Goal: Information Seeking & Learning: Learn about a topic

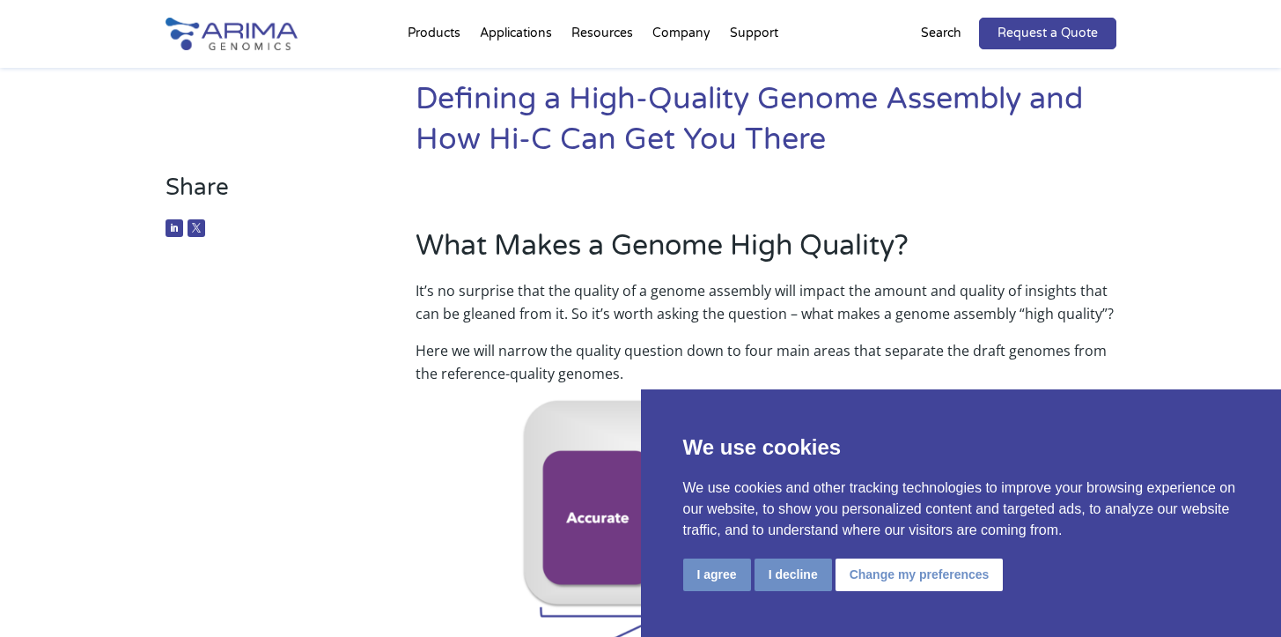
click at [989, 235] on h2 "What Makes a Genome High Quality?" at bounding box center [766, 252] width 700 height 53
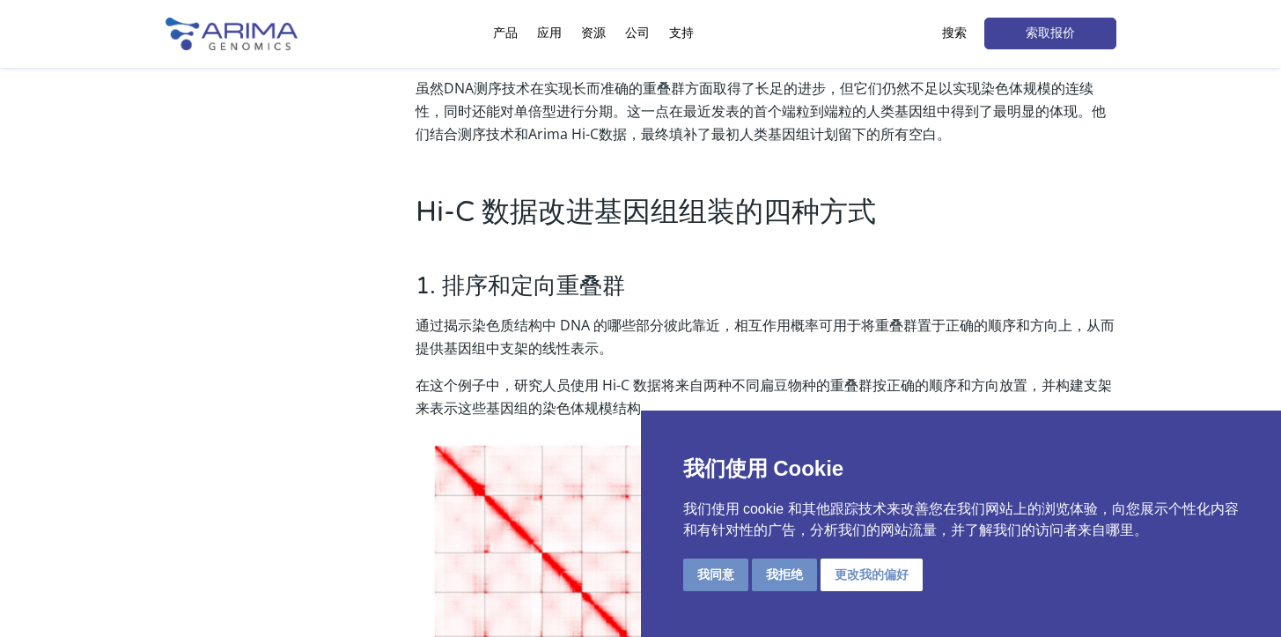
scroll to position [916, 0]
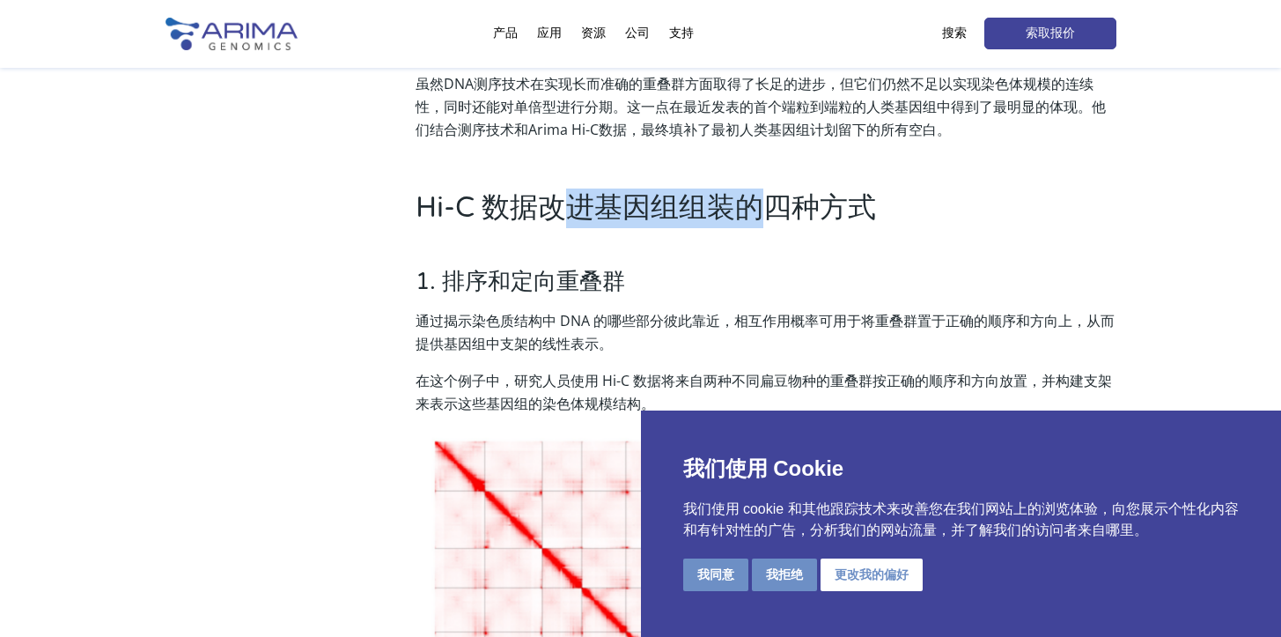
drag, startPoint x: 570, startPoint y: 203, endPoint x: 762, endPoint y: 211, distance: 192.2
click at [762, 211] on font "Hi-C 数据改进基因组组装的四种方式" at bounding box center [646, 207] width 461 height 33
drag, startPoint x: 619, startPoint y: 218, endPoint x: 505, endPoint y: 231, distance: 115.3
click at [618, 218] on font "Hi-C 数据改进基因组组装的四种方式" at bounding box center [646, 207] width 461 height 33
drag, startPoint x: 501, startPoint y: 201, endPoint x: 802, endPoint y: 211, distance: 301.4
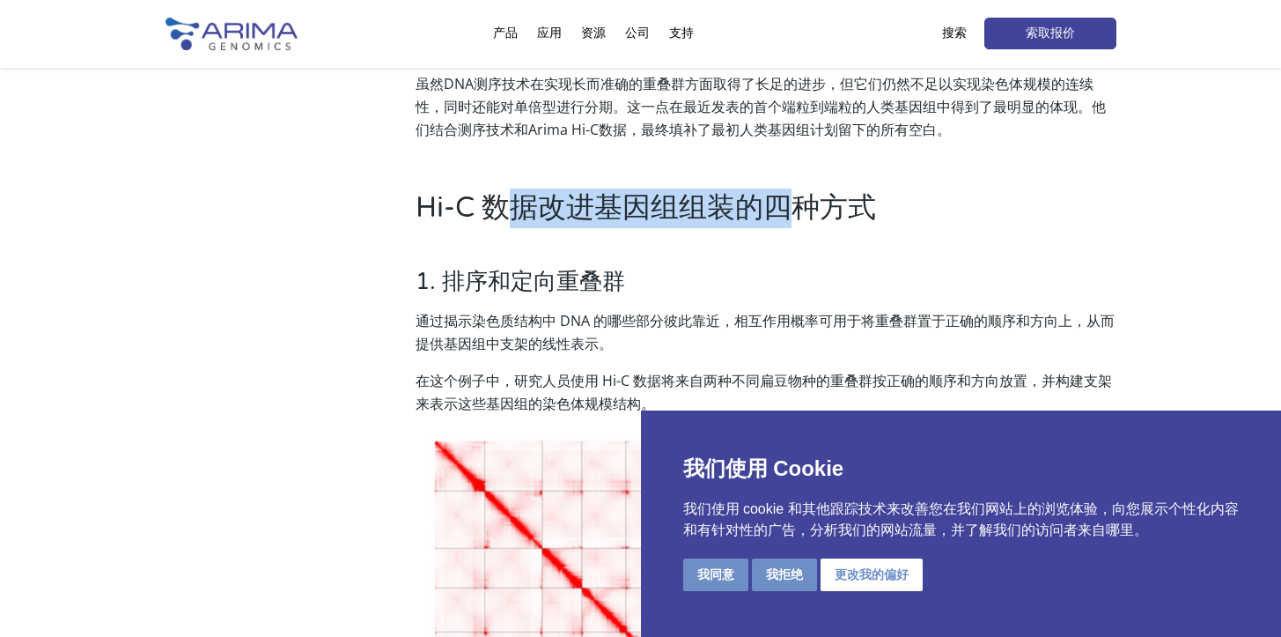
click at [802, 211] on font "Hi-C 数据改进基因组组装的四种方式" at bounding box center [646, 207] width 461 height 33
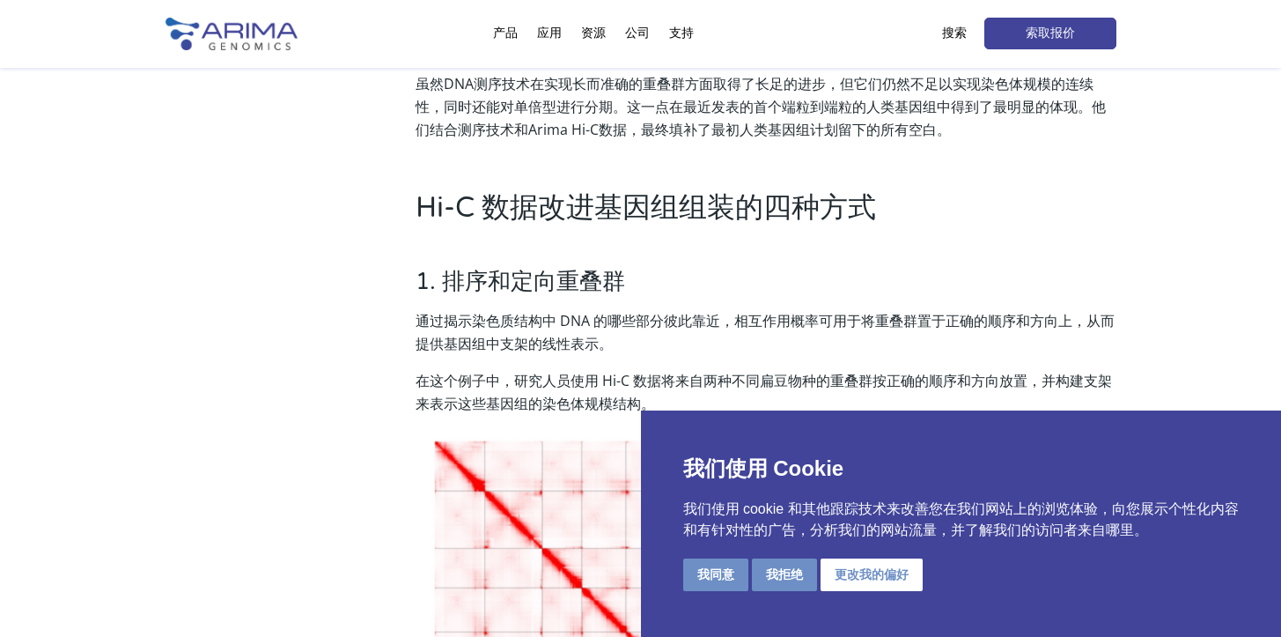
click at [454, 340] on font "通过揭示染色质结构中 DNA 的哪些部分彼此靠近，相互作用概率可用于将重叠群置于正确的顺序和方向上，从而提供基因组中支架的线性表示。" at bounding box center [765, 332] width 699 height 42
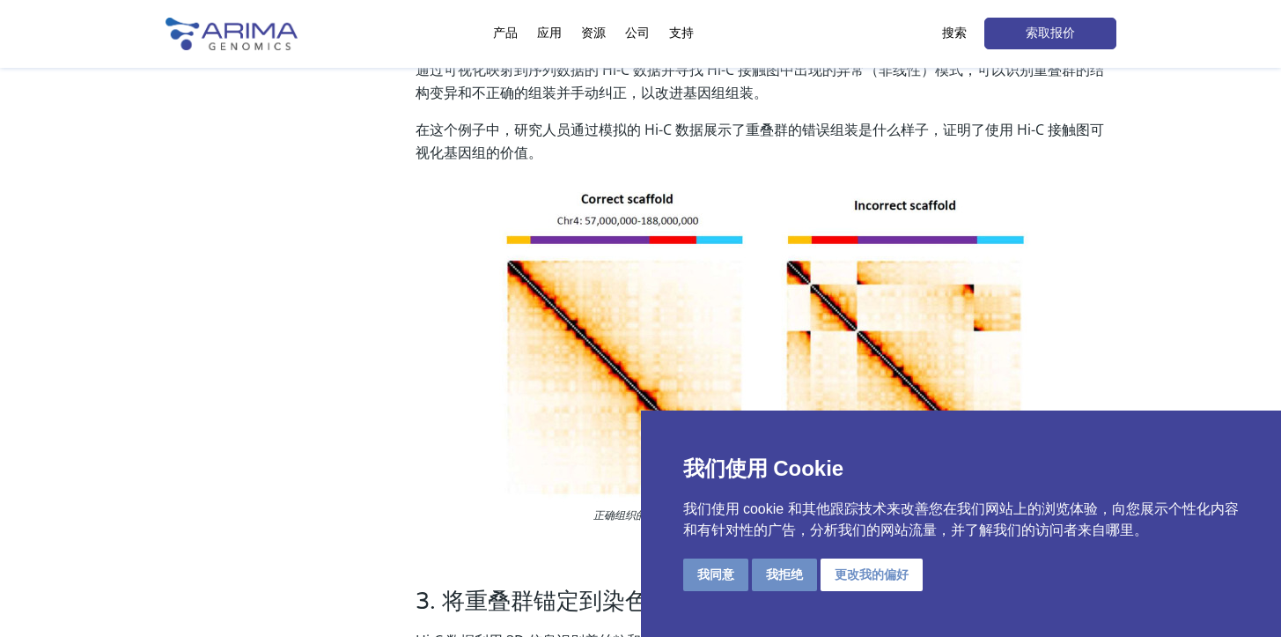
scroll to position [1761, 0]
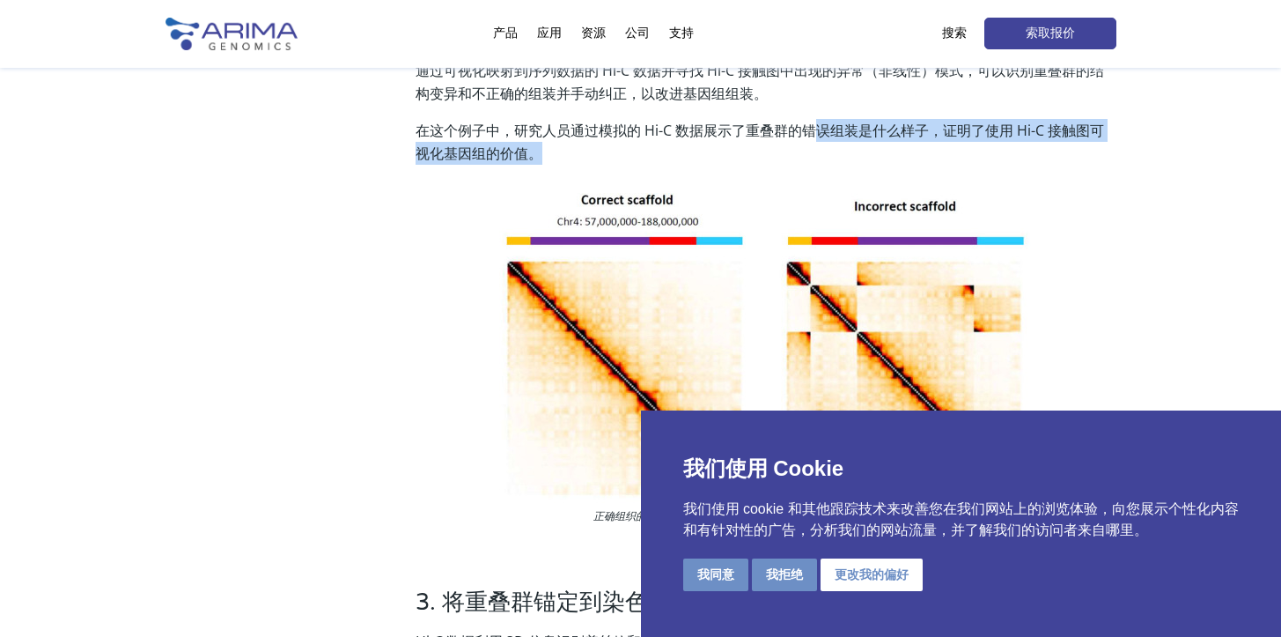
drag, startPoint x: 812, startPoint y: 126, endPoint x: 923, endPoint y: 159, distance: 115.7
click at [923, 159] on p "在这个例子中，研究人员通过模拟的 Hi-C 数据展示了重叠群的错误组装是什么样子，证明了使用 Hi-C 接触图可视化基因组的价值。" at bounding box center [766, 149] width 700 height 60
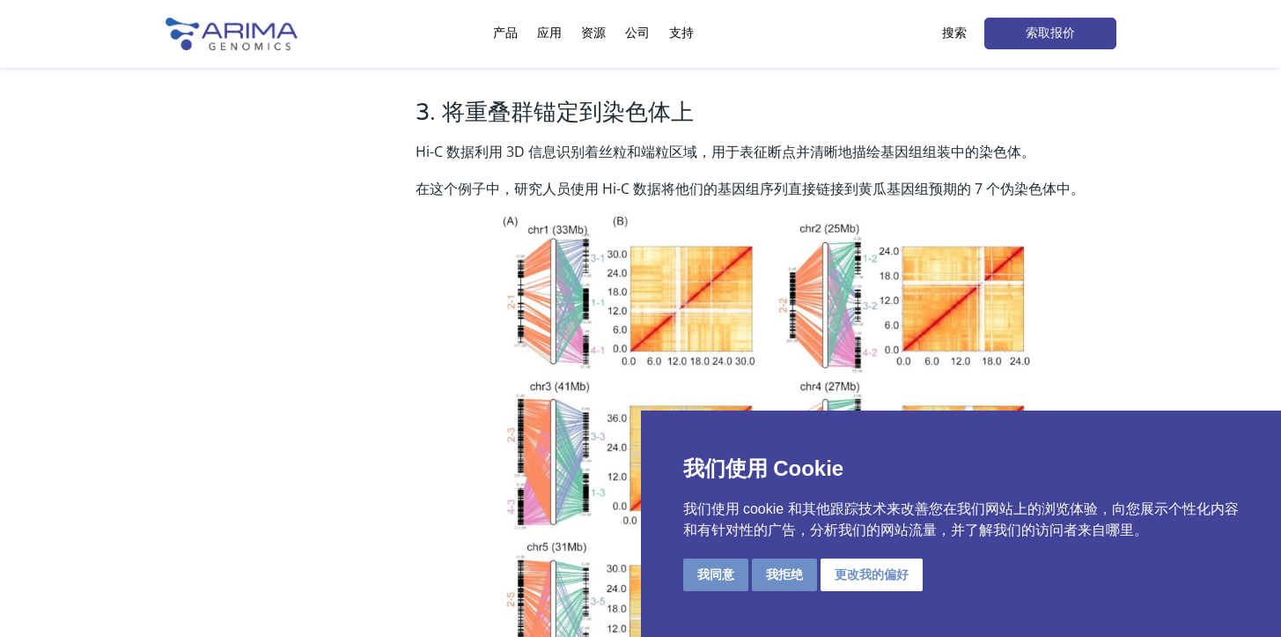
scroll to position [2255, 0]
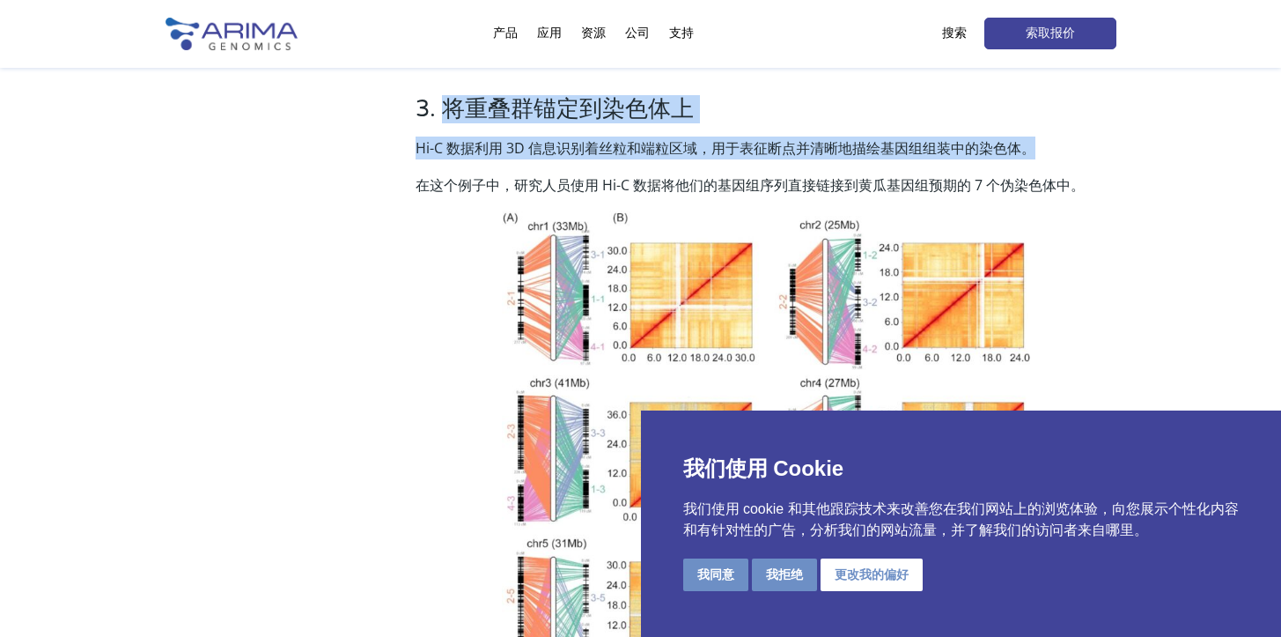
drag, startPoint x: 447, startPoint y: 110, endPoint x: 698, endPoint y: 169, distance: 257.0
click at [698, 169] on div "3. 将重叠群锚定到染色体上 Hi-C 数据利用 3D 信息识别着丝粒和端粒区域，用于表征断点并清晰地描绘基因组组装中的染色体。 在这个例子中，研究人员使用 …" at bounding box center [766, 498] width 700 height 807
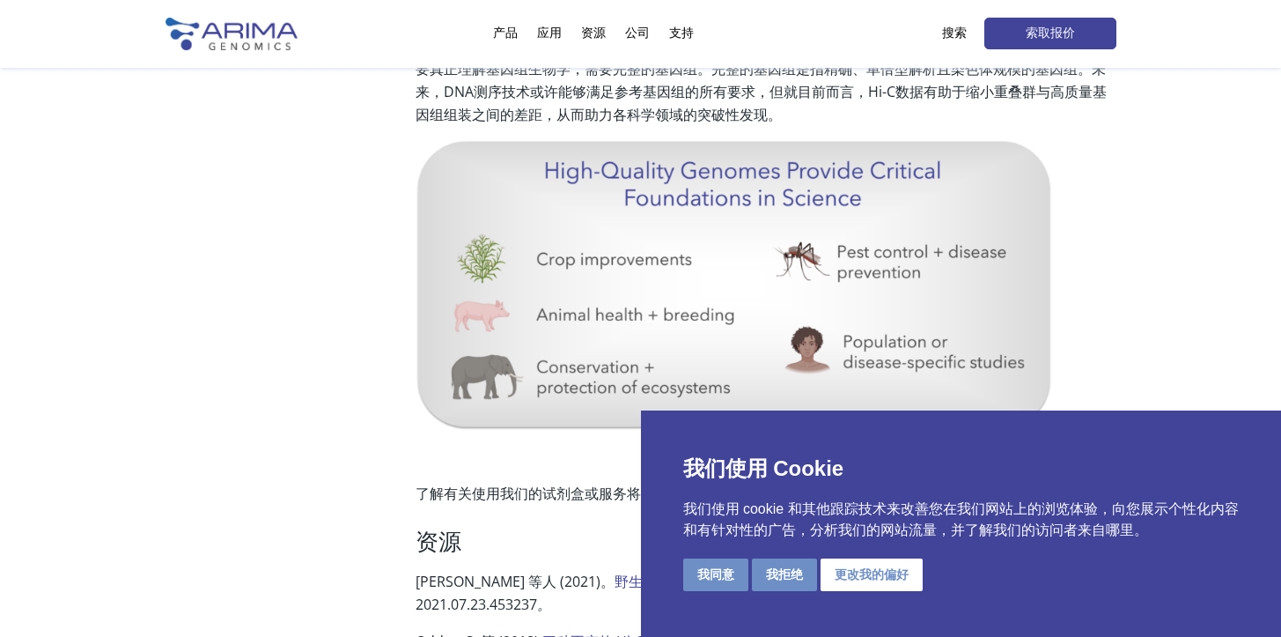
scroll to position [4016, 0]
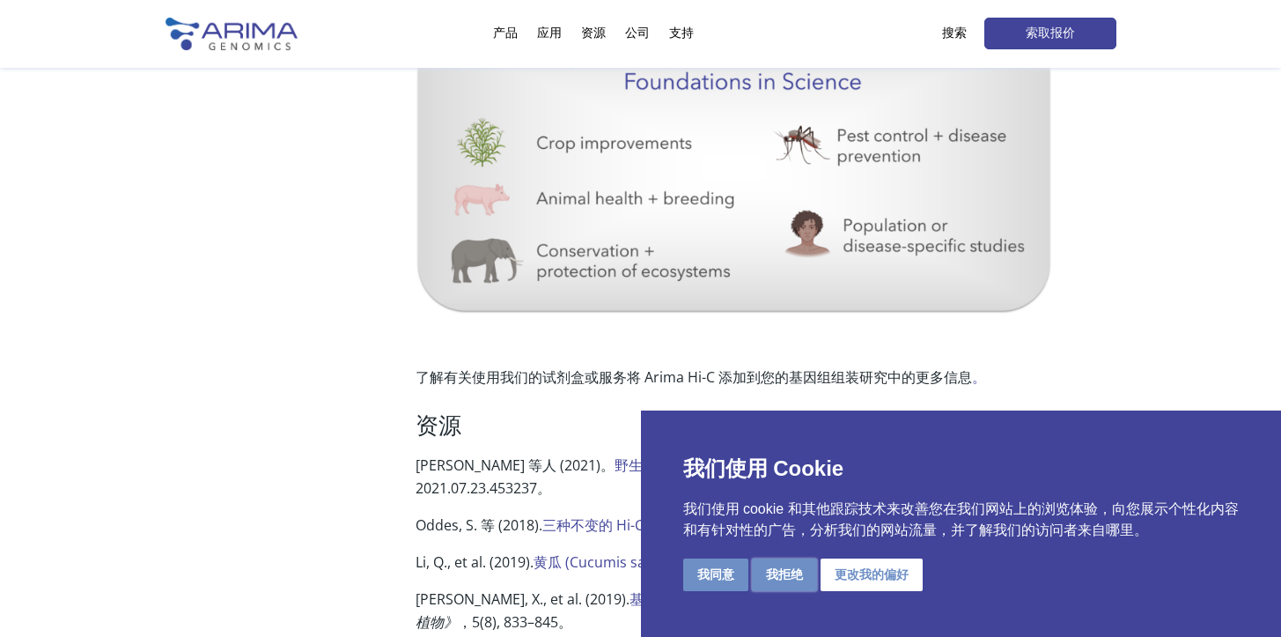
click at [773, 567] on font "我拒绝" at bounding box center [784, 574] width 37 height 14
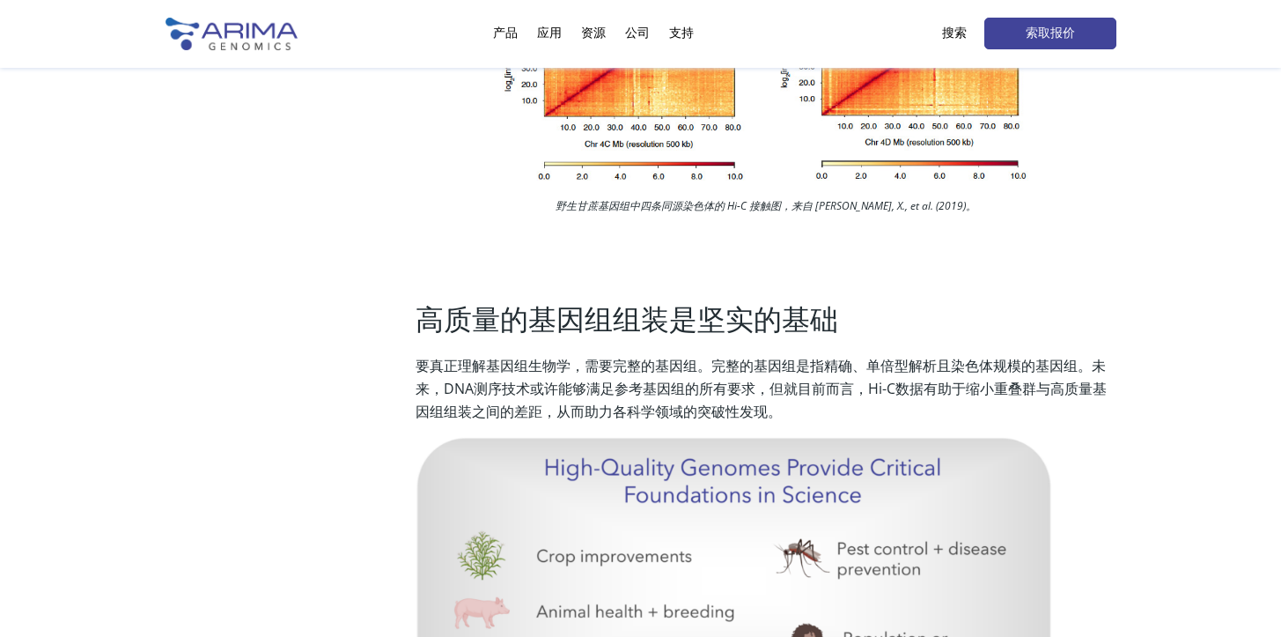
scroll to position [3593, 0]
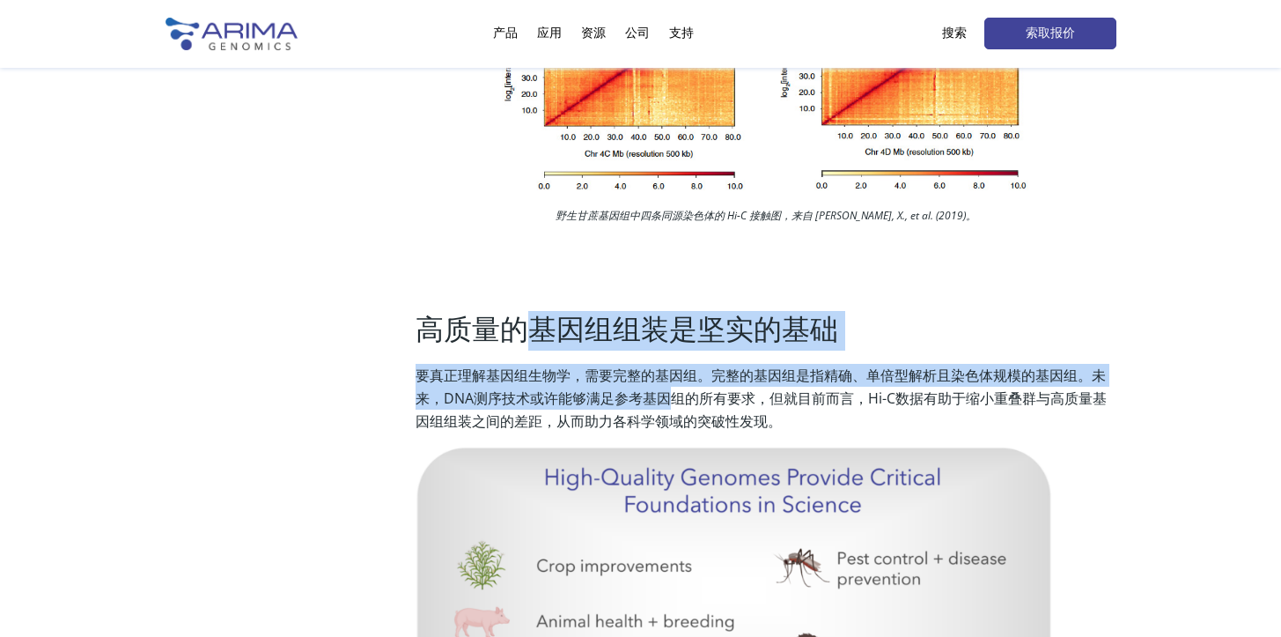
drag, startPoint x: 517, startPoint y: 321, endPoint x: 676, endPoint y: 404, distance: 180.0
click at [676, 404] on div "高质量的基因组组装是坚实的基础 要真正理解基因组生物学，需要完整的基因组。完整的基因组是指精确、单倍型解析且染色体规模的基因组。未来，DNA测序技术或许能够满…" at bounding box center [766, 561] width 700 height 500
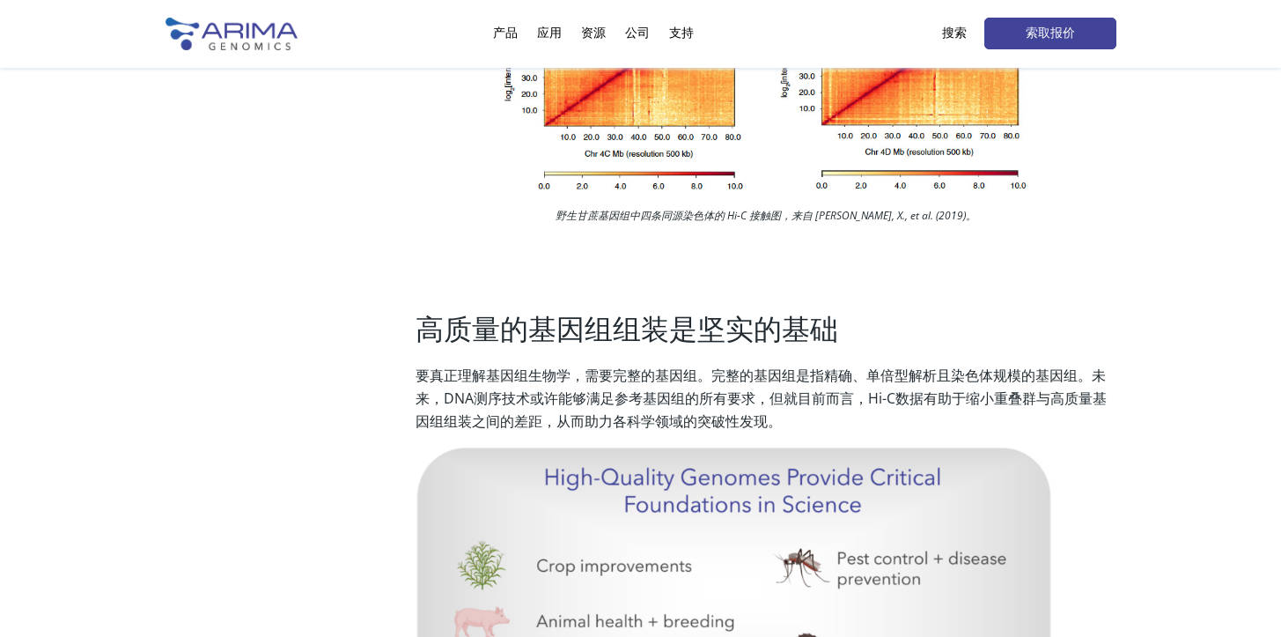
click at [734, 390] on font "要真正理解基因组生物学，需要完整的基因组。完整的基因组是指精确、单倍型解析且染色体规模的基因组。未来，DNA测序技术或许能够满足参考基因组的所有要求，但就目前…" at bounding box center [761, 397] width 691 height 65
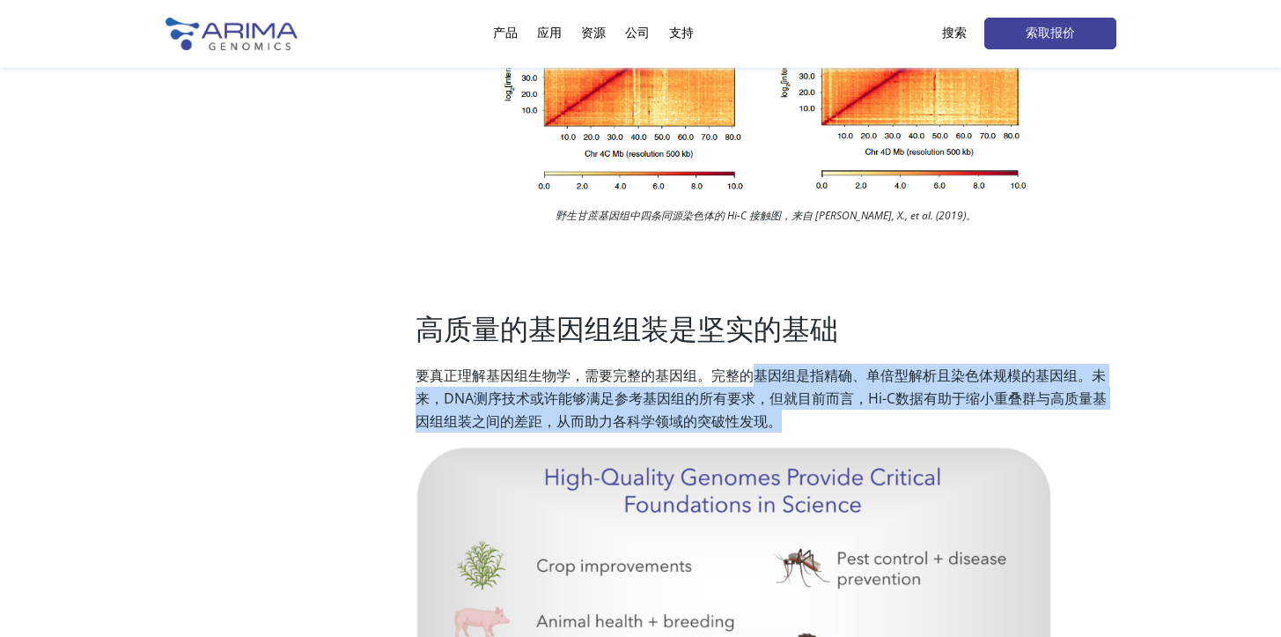
drag, startPoint x: 758, startPoint y: 370, endPoint x: 838, endPoint y: 414, distance: 90.7
click at [838, 414] on p "要真正理解基因组生物学，需要完整的基因组。完整的基因组是指精确、单倍型解析且染色体规模的基因组。未来，DNA测序技术或许能够满足参考基因组的所有要求，但就目前…" at bounding box center [766, 405] width 700 height 83
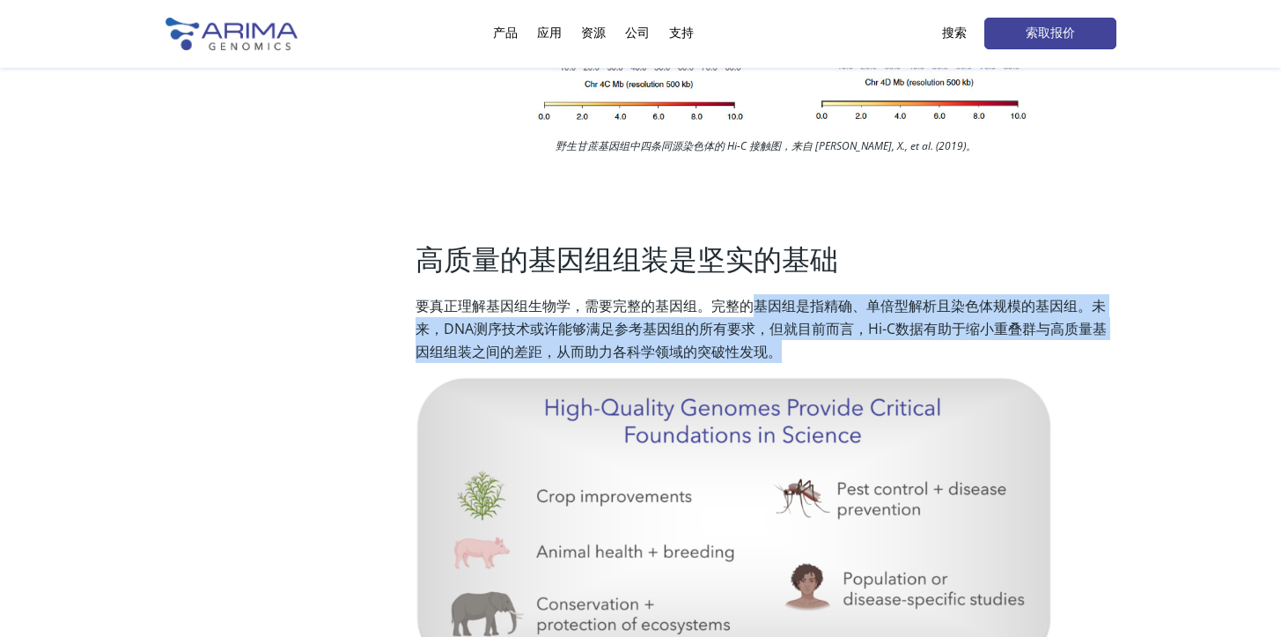
scroll to position [3664, 0]
click at [975, 334] on font "要真正理解基因组生物学，需要完整的基因组。完整的基因组是指精确、单倍型解析且染色体规模的基因组。未来，DNA测序技术或许能够满足参考基因组的所有要求，但就目前…" at bounding box center [761, 327] width 691 height 65
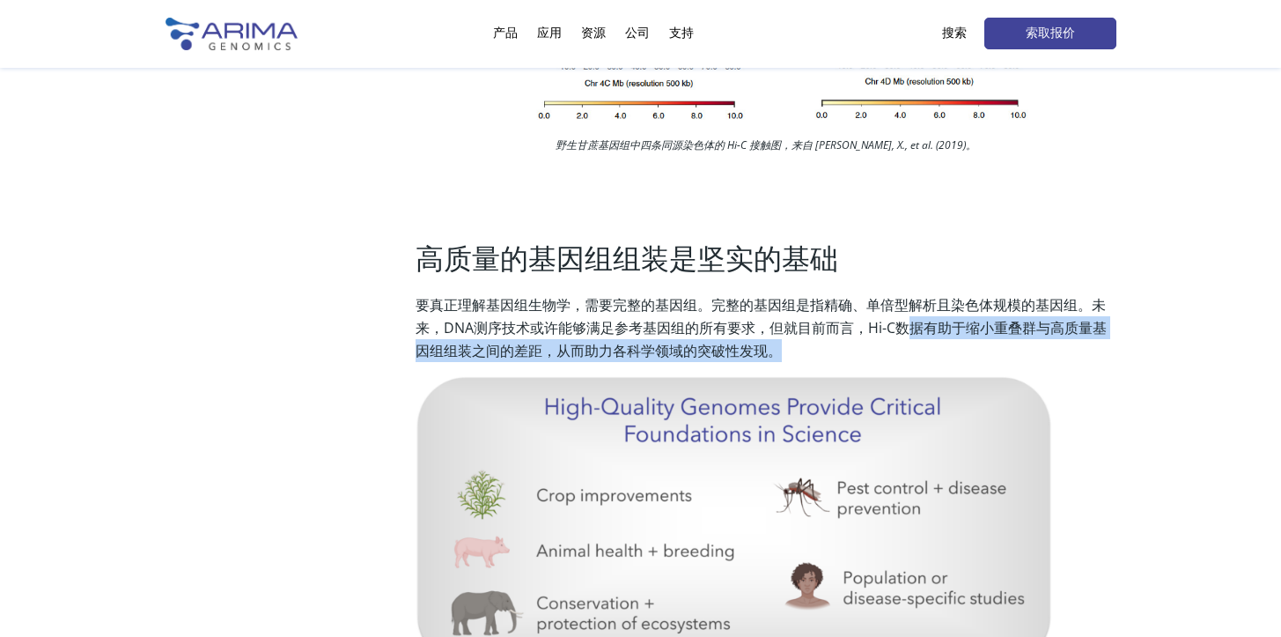
drag, startPoint x: 911, startPoint y: 328, endPoint x: 910, endPoint y: 351, distance: 22.9
click at [911, 349] on p "要真正理解基因组生物学，需要完整的基因组。完整的基因组是指精确、单倍型解析且染色体规模的基因组。未来，DNA测序技术或许能够满足参考基因组的所有要求，但就目前…" at bounding box center [766, 334] width 700 height 83
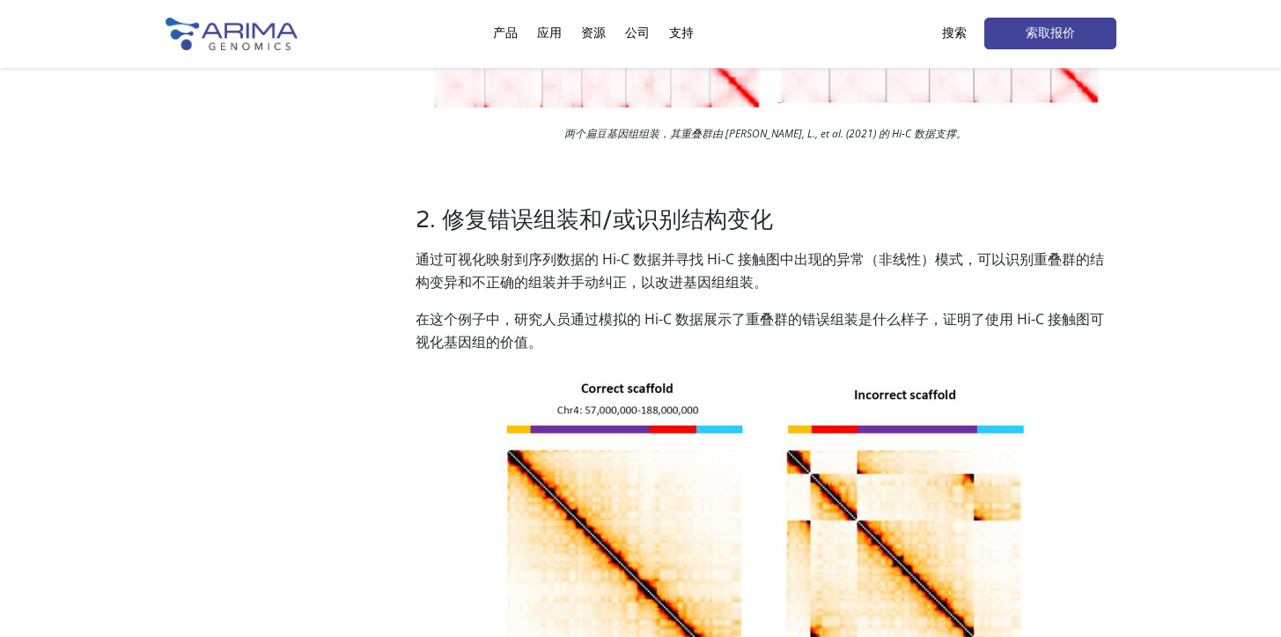
scroll to position [1572, 0]
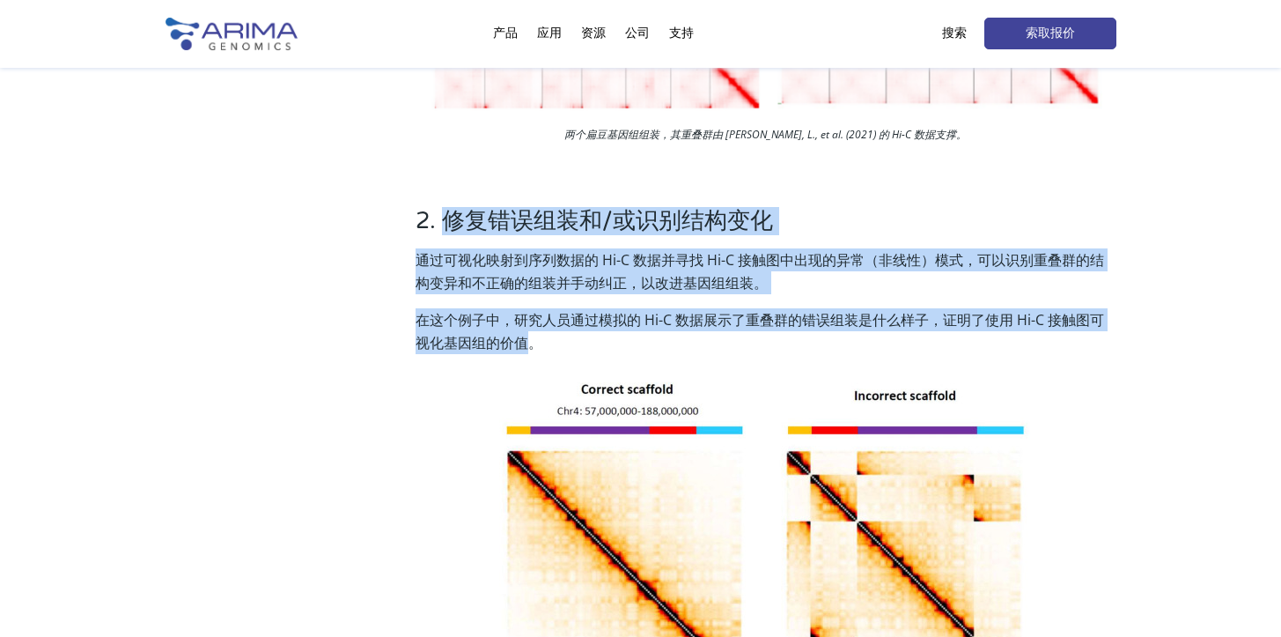
drag, startPoint x: 530, startPoint y: 344, endPoint x: 442, endPoint y: 219, distance: 153.0
click at [442, 219] on div "2. 修复错误组装和/或识别结构变化 通过可视化映射到序列数据的 Hi-C 数据并寻找 Hi-C 接触图中出现的异常（非线性）模式，可以识别重叠群的结构变异和…" at bounding box center [766, 464] width 700 height 514
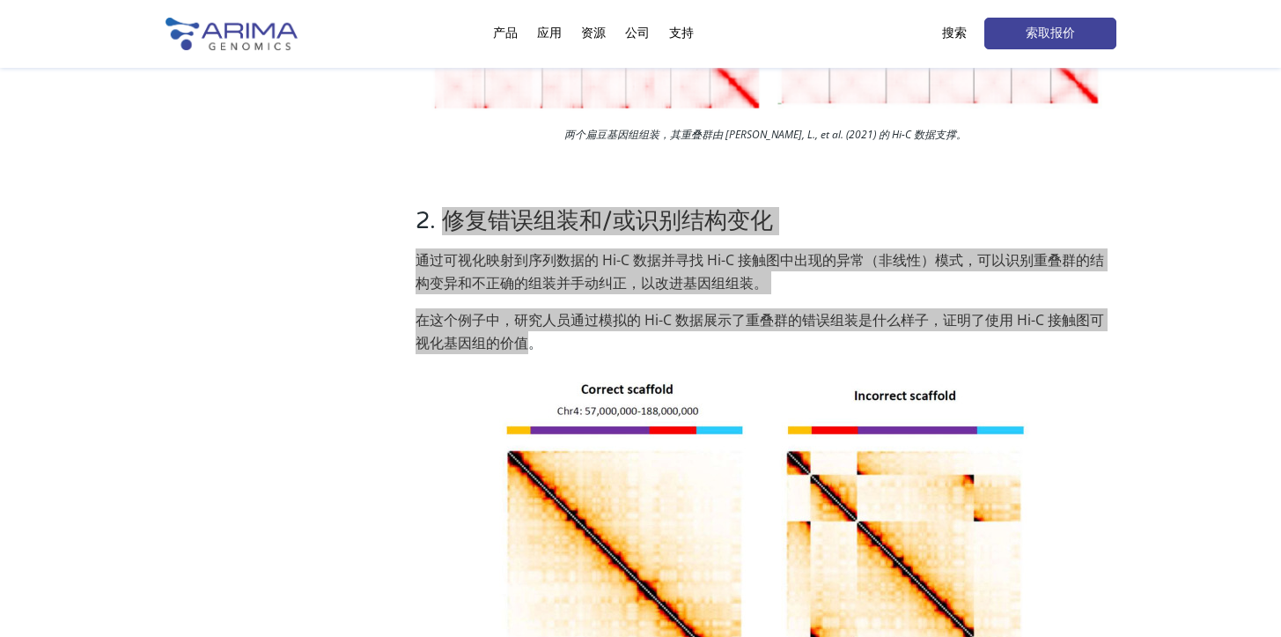
scroll to position [1755, 0]
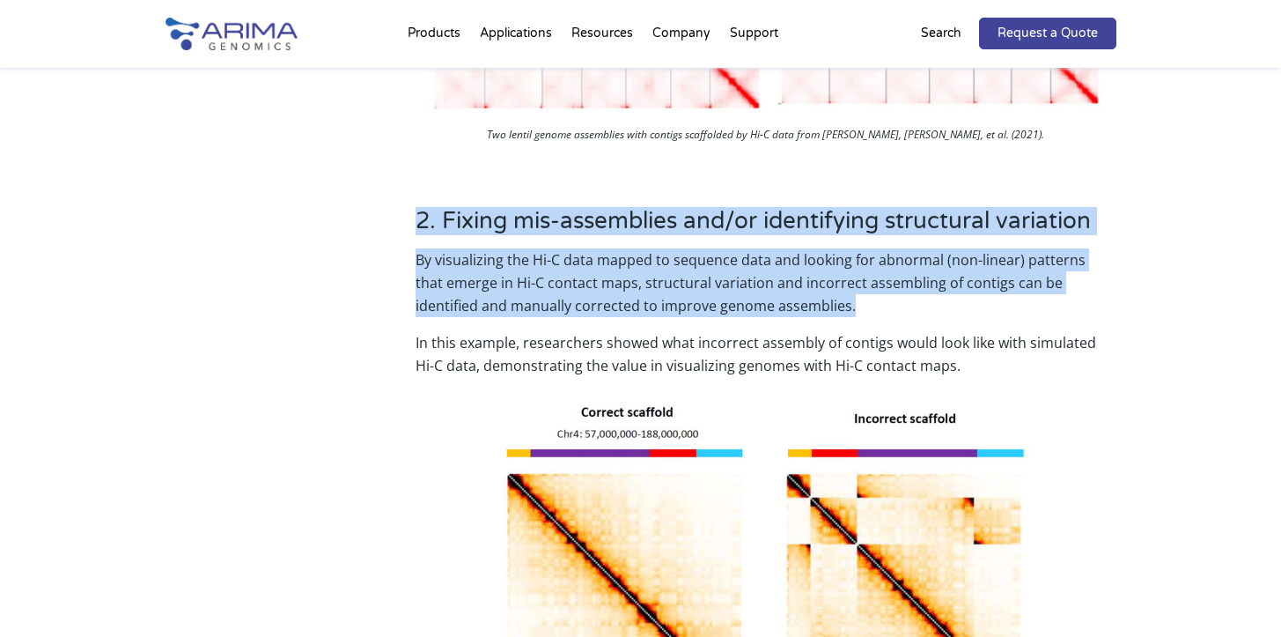
click at [920, 304] on p "By visualizing the Hi-C data mapped to sequence data and looking for abnormal (…" at bounding box center [766, 289] width 700 height 83
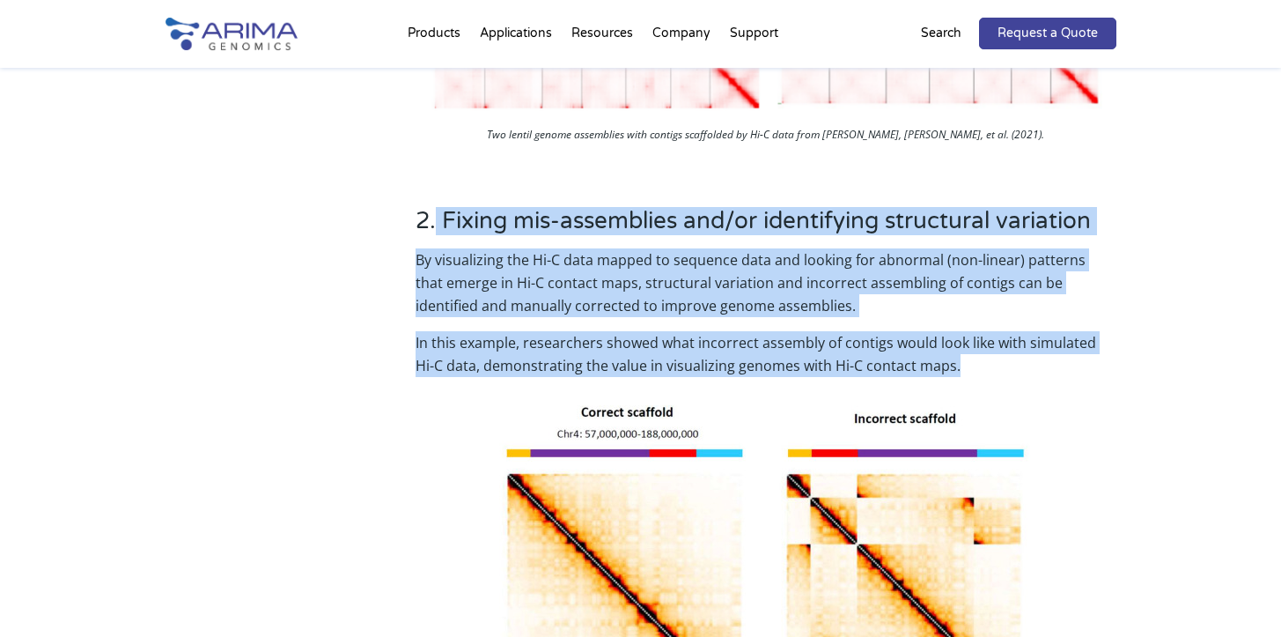
drag, startPoint x: 949, startPoint y: 358, endPoint x: 439, endPoint y: 210, distance: 531.6
click at [439, 210] on div "2. Fixing mis-assemblies and/or identifying structural variation By visualizing…" at bounding box center [766, 475] width 700 height 537
copy div "Fixing mis-assemblies and/or identifying structural variation By visualizing th…"
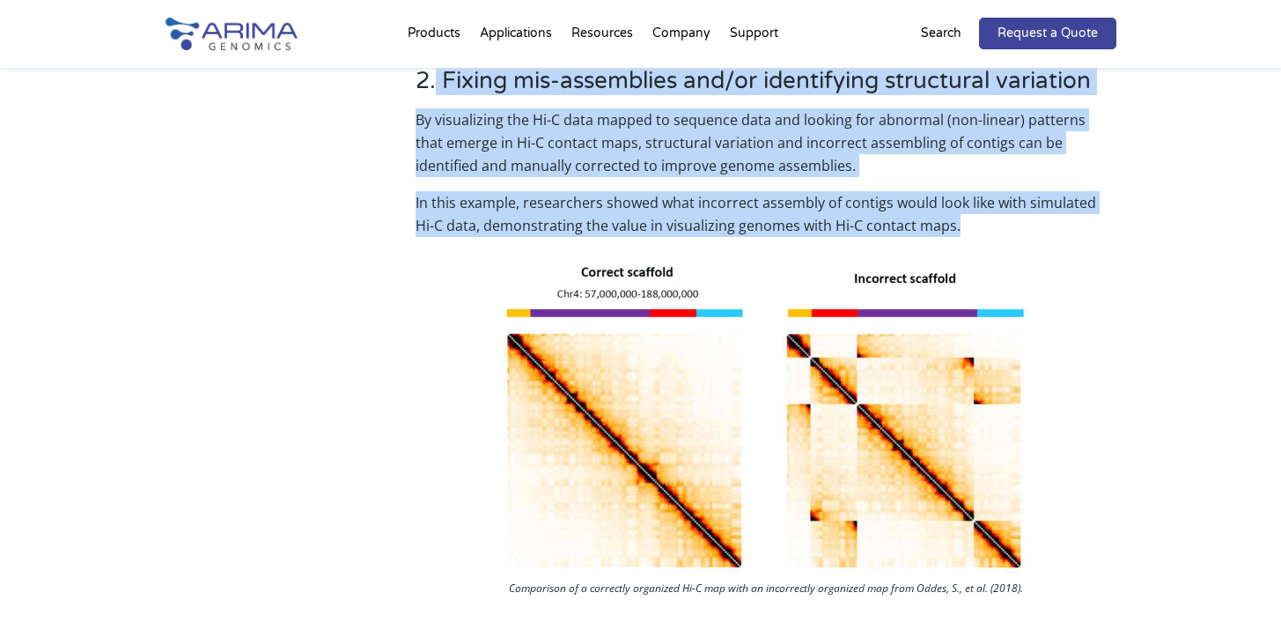
scroll to position [1896, 0]
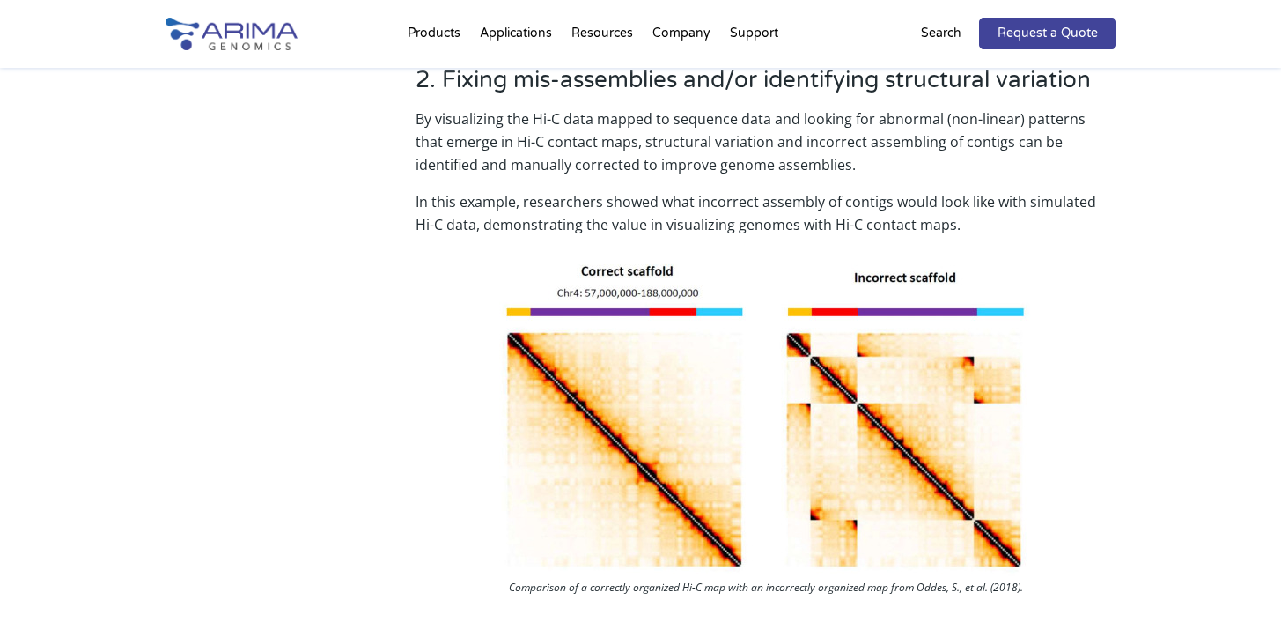
click at [204, 251] on div "2. Fixing mis-assemblies and/or identifying structural variation By visualizing…" at bounding box center [641, 339] width 951 height 594
